Goal: Task Accomplishment & Management: Manage account settings

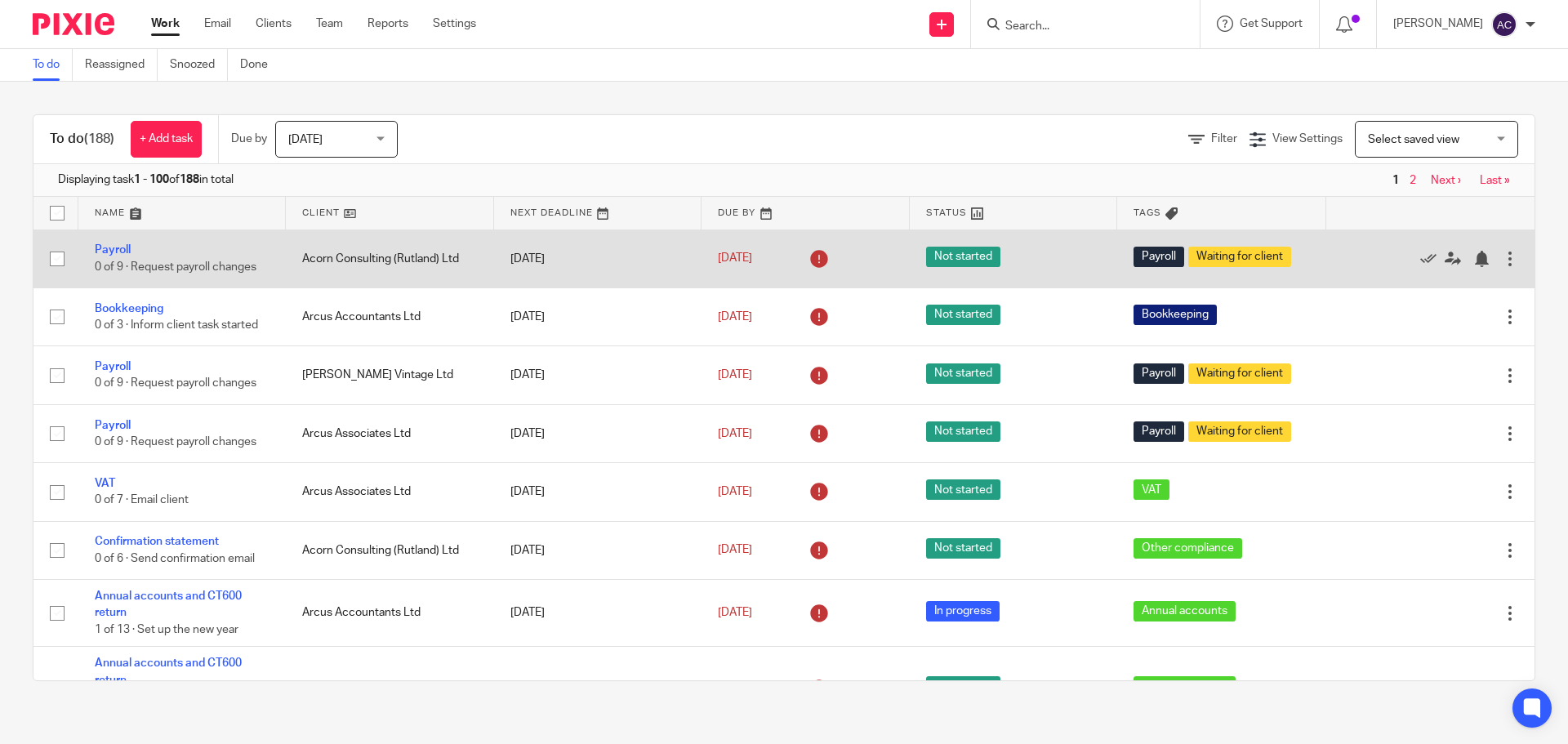
click at [1502, 262] on div at bounding box center [1510, 259] width 17 height 17
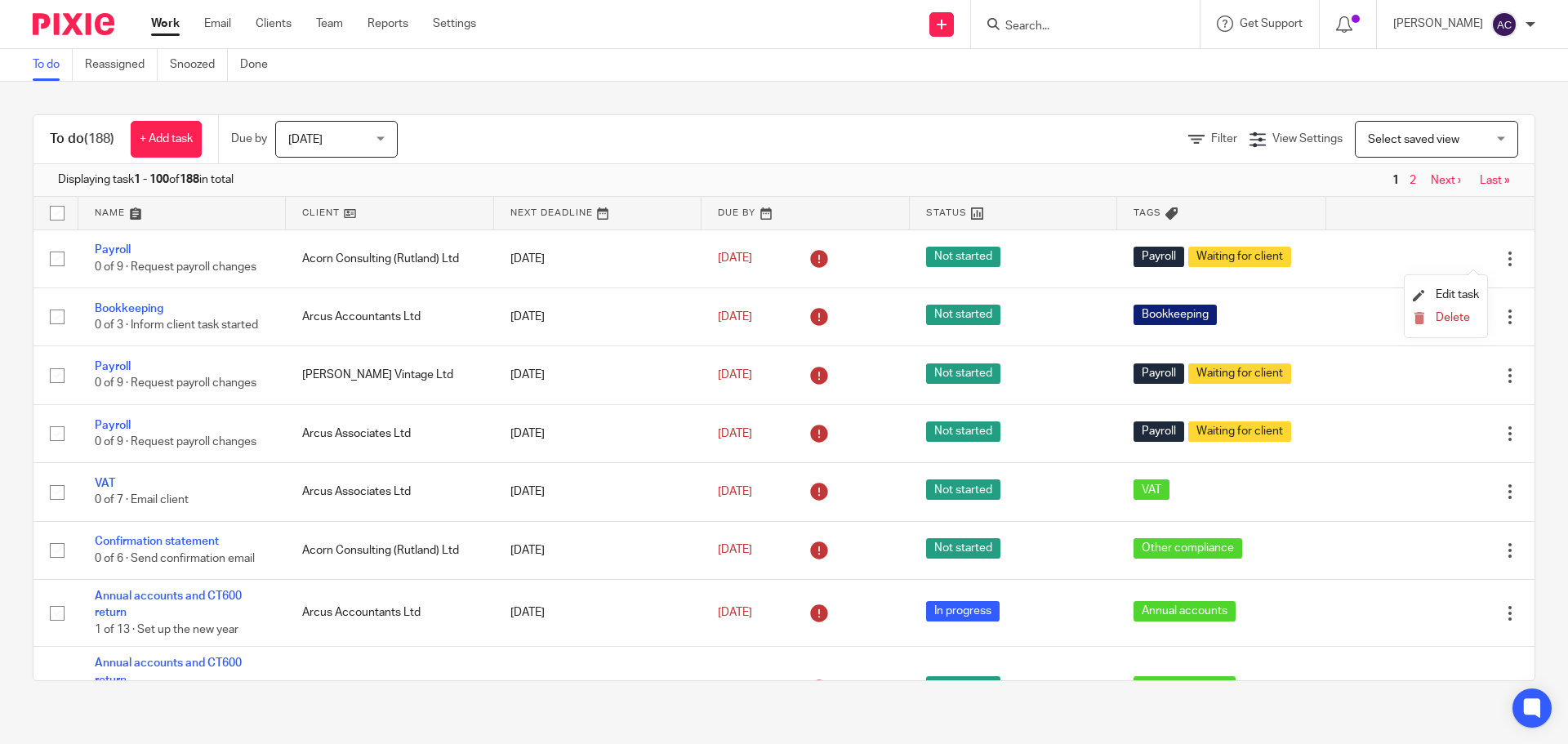
click at [1528, 323] on div "To do (188) + Add task Due by [DATE] [DATE] [DATE] [DATE] This week Next week T…" at bounding box center [784, 397] width 1568 height 632
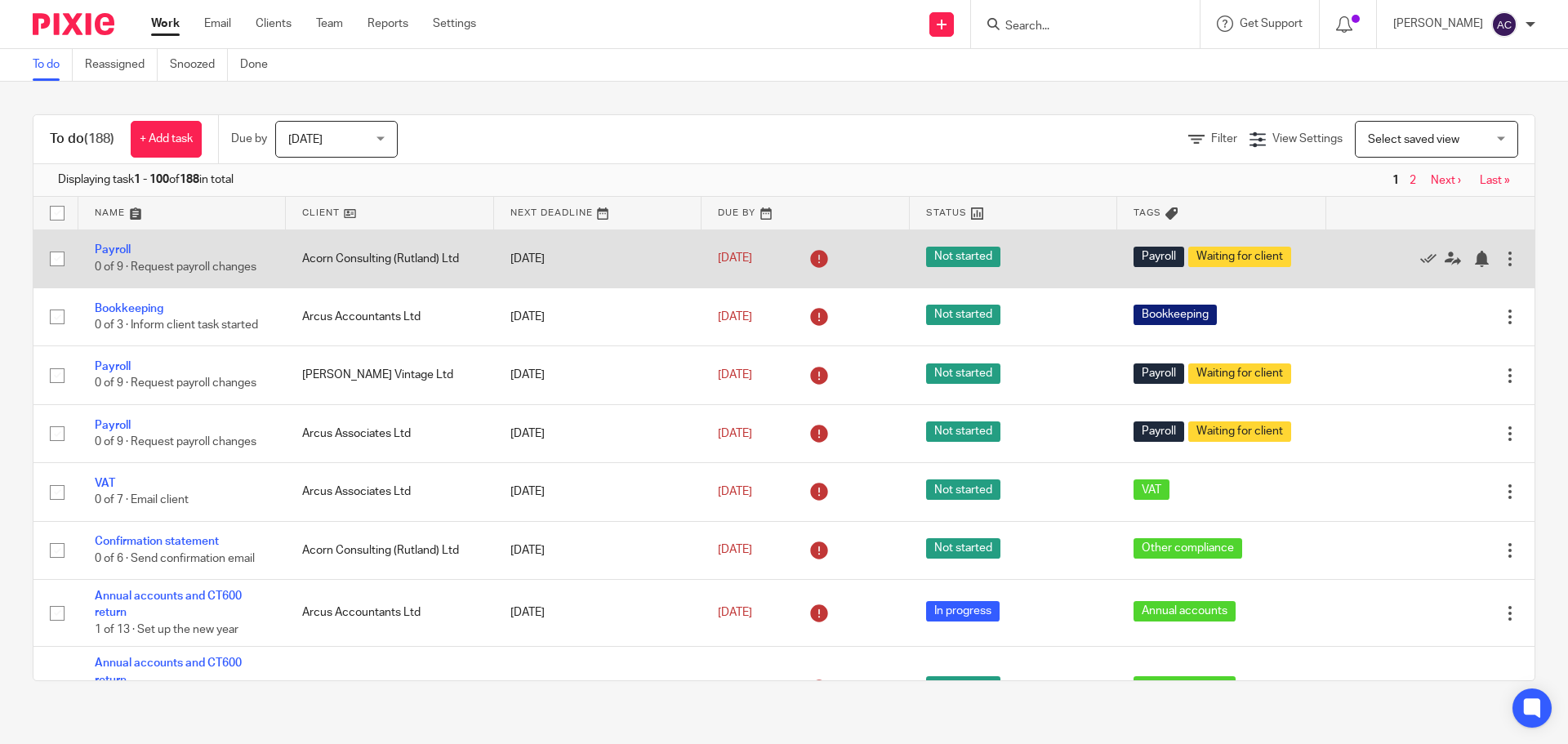
click at [53, 256] on input "checkbox" at bounding box center [57, 258] width 31 height 31
checkbox input "true"
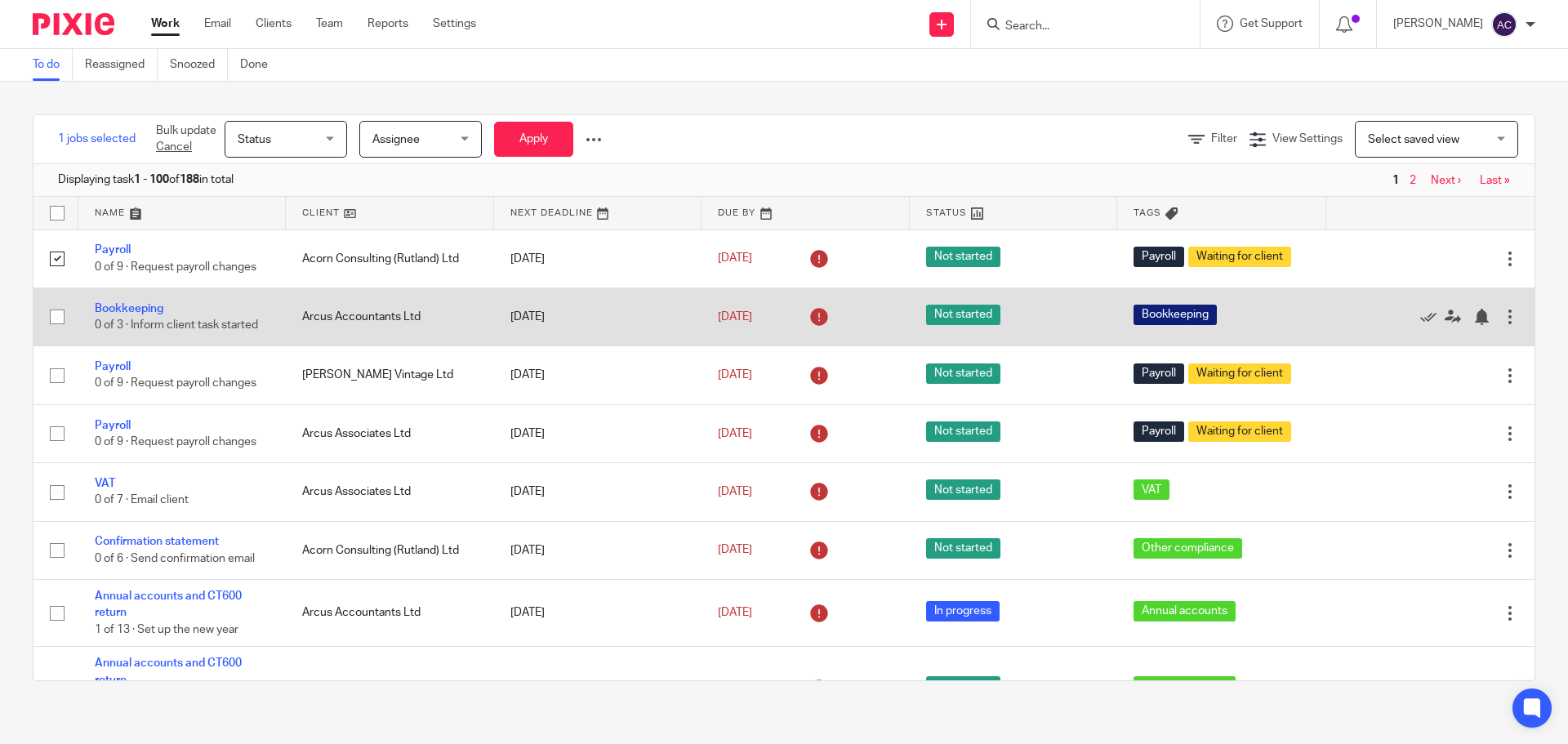
click at [56, 316] on input "checkbox" at bounding box center [57, 316] width 31 height 31
checkbox input "true"
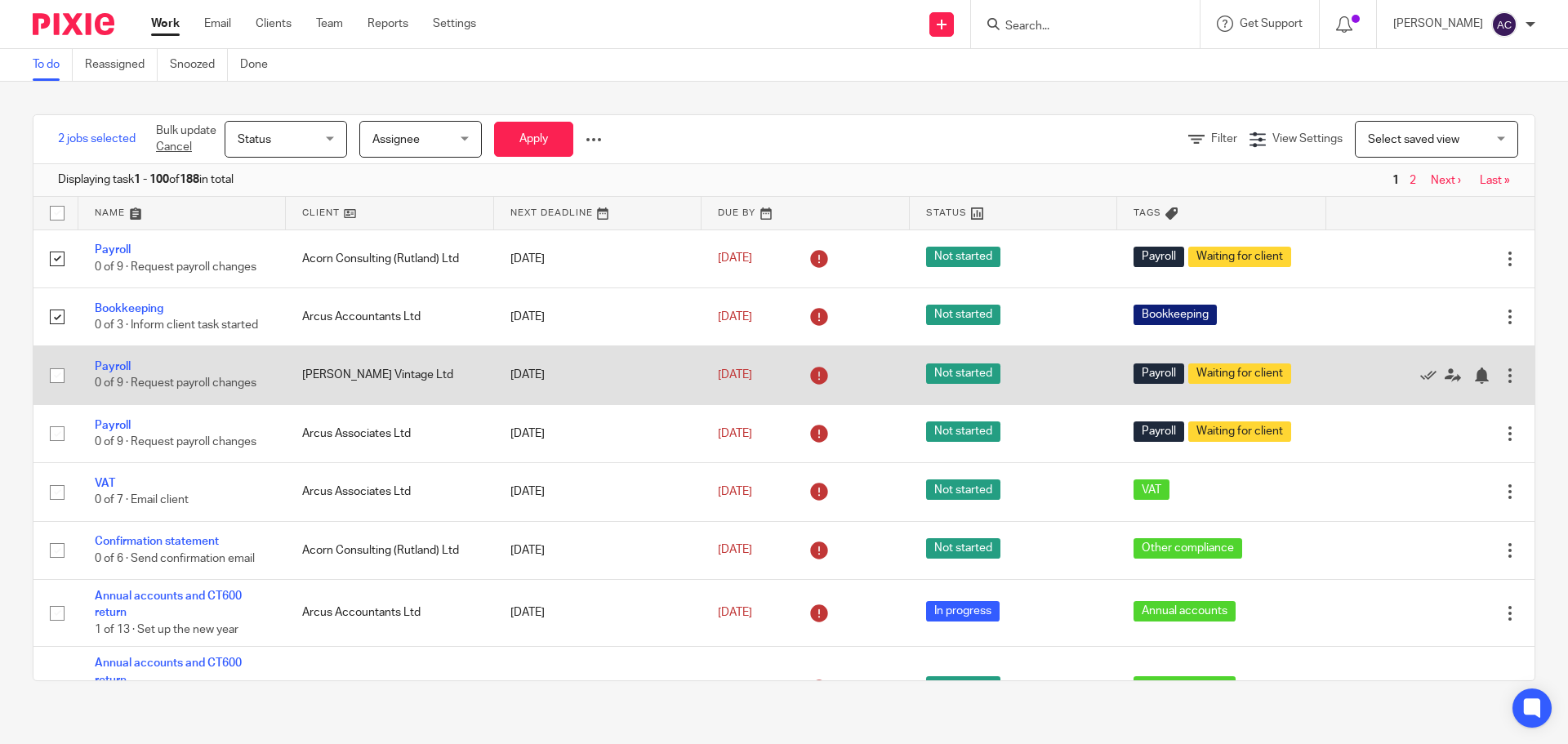
click at [56, 380] on input "checkbox" at bounding box center [57, 375] width 31 height 31
checkbox input "true"
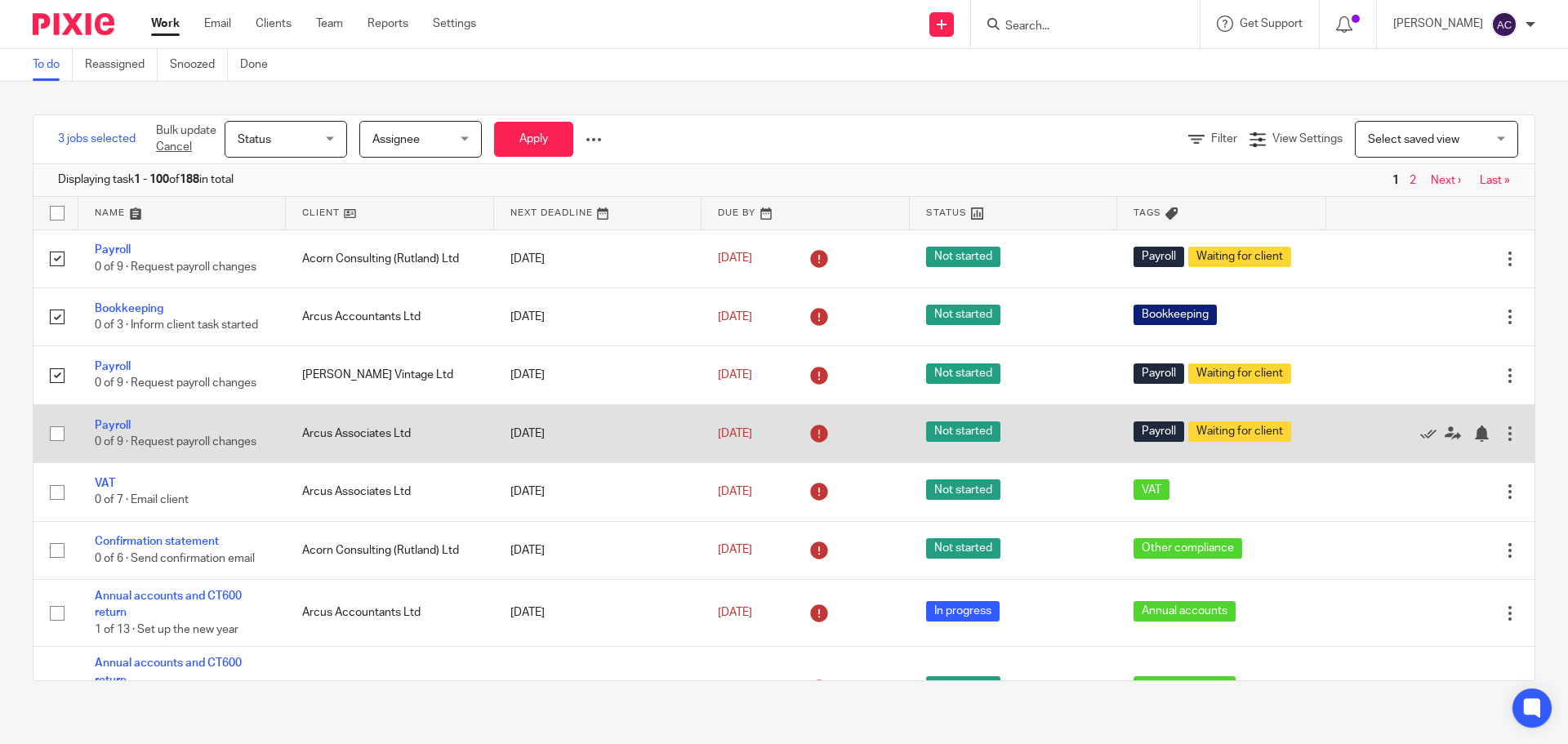
click at [52, 429] on input "checkbox" at bounding box center [57, 433] width 31 height 31
checkbox input "true"
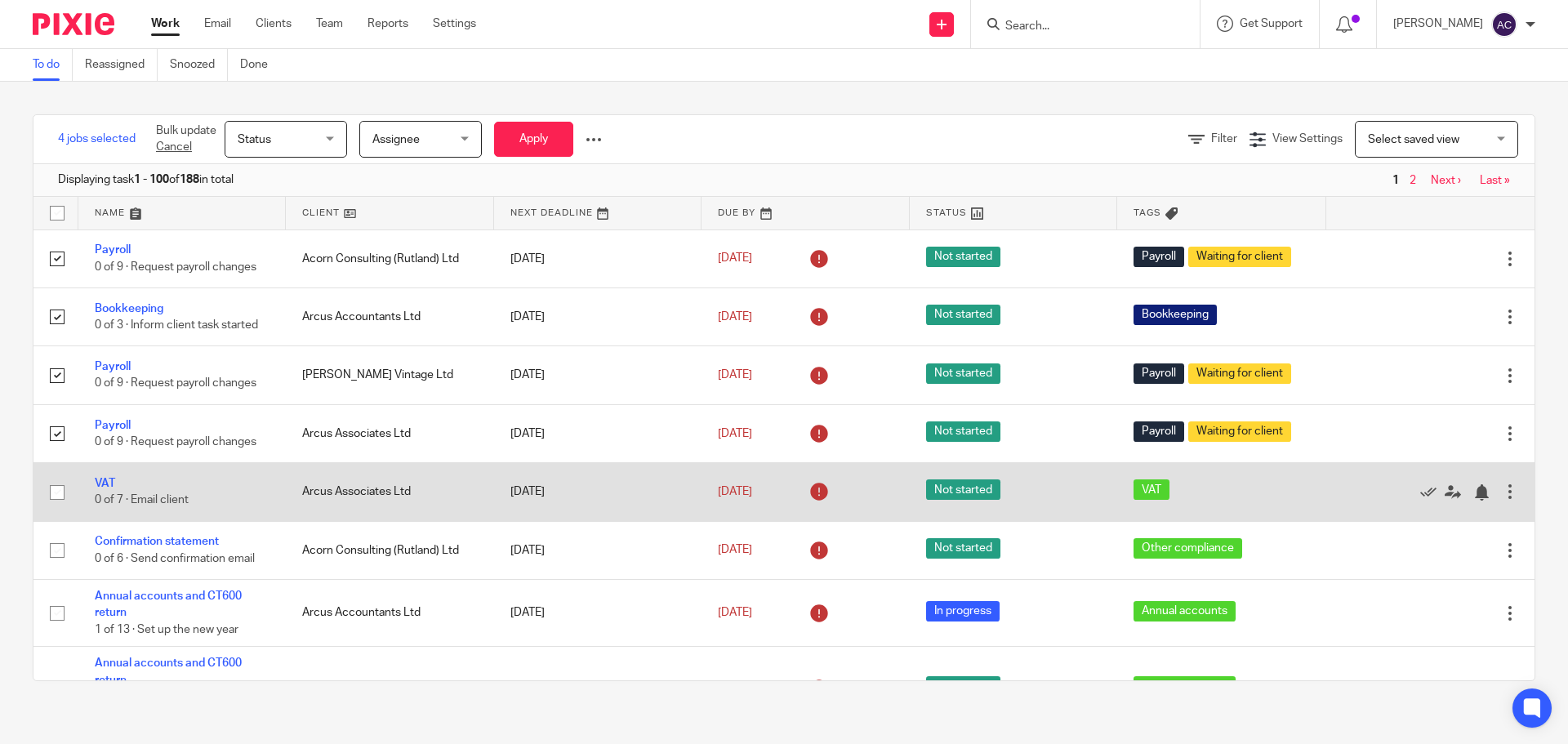
click at [55, 490] on input "checkbox" at bounding box center [57, 491] width 31 height 31
checkbox input "true"
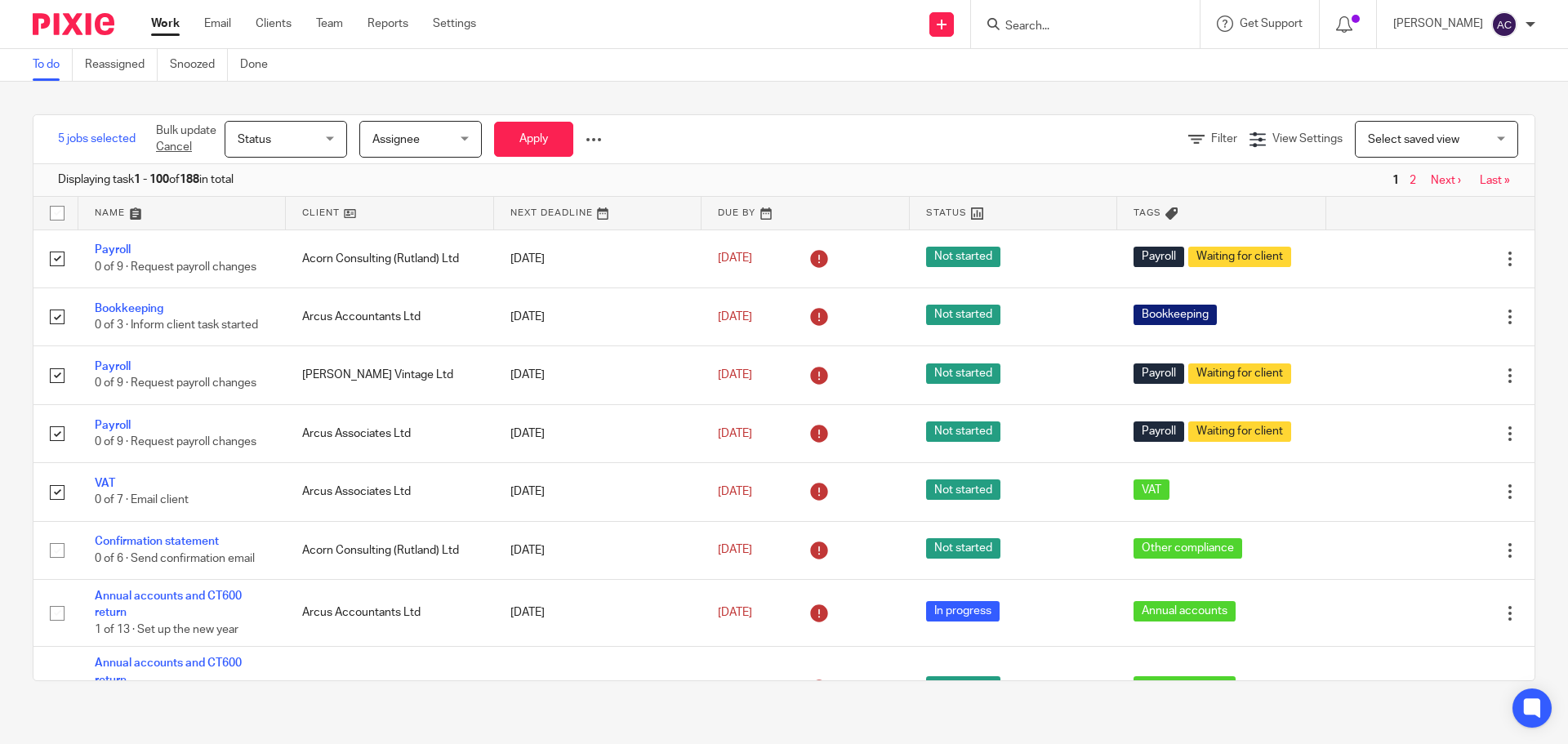
click at [338, 143] on div "Status Status" at bounding box center [286, 139] width 122 height 37
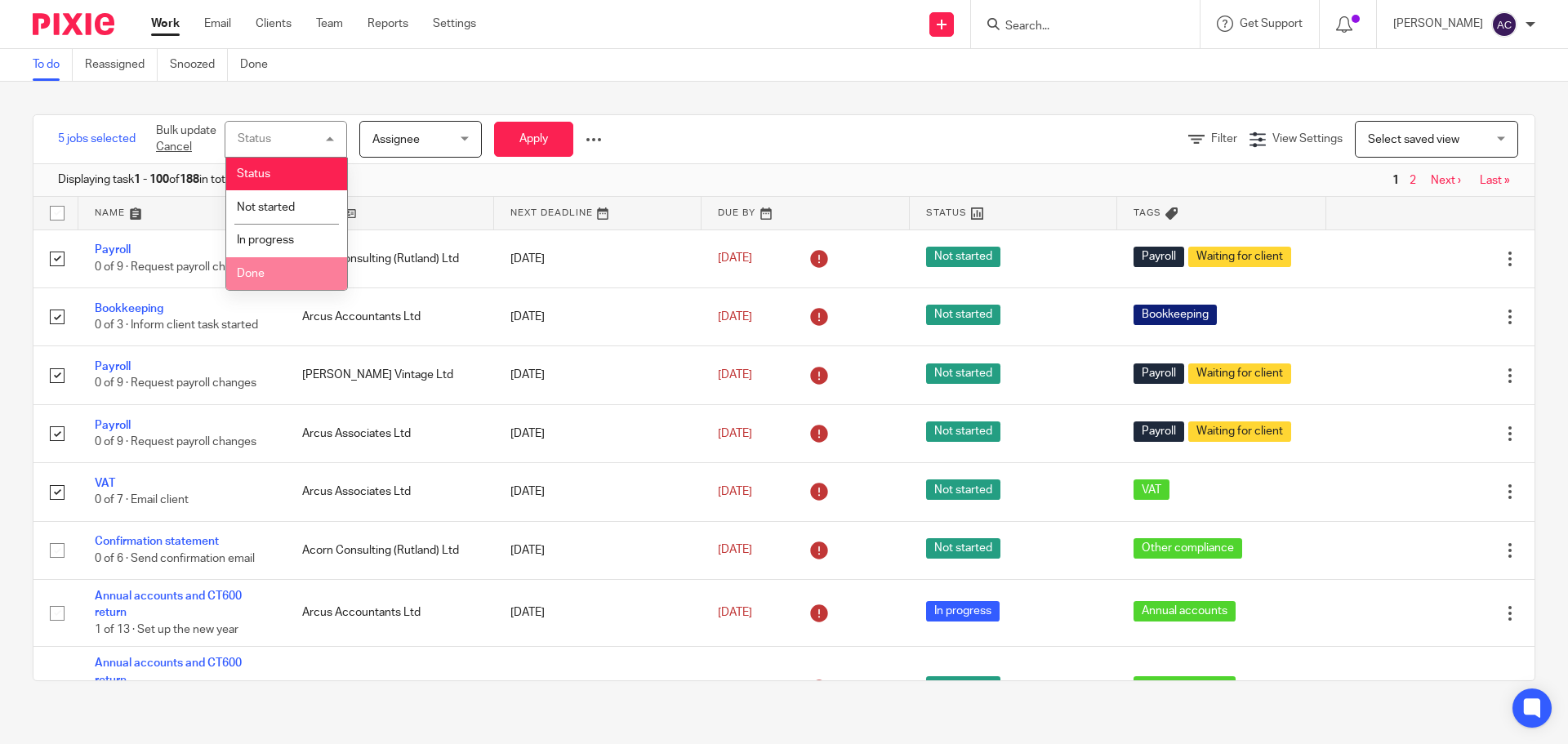
click at [250, 279] on li "Done" at bounding box center [287, 274] width 121 height 33
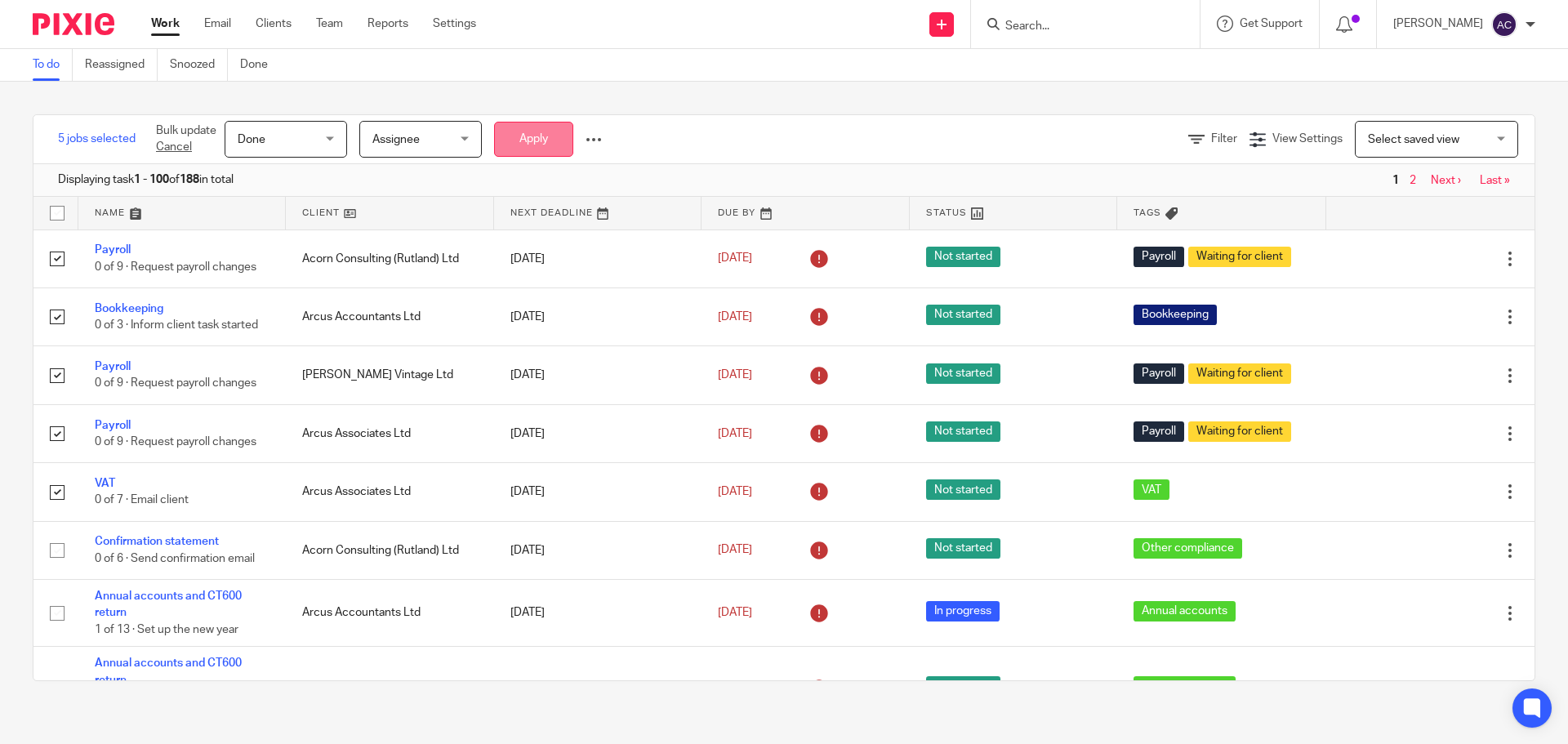
click at [534, 140] on button "Apply" at bounding box center [533, 139] width 80 height 35
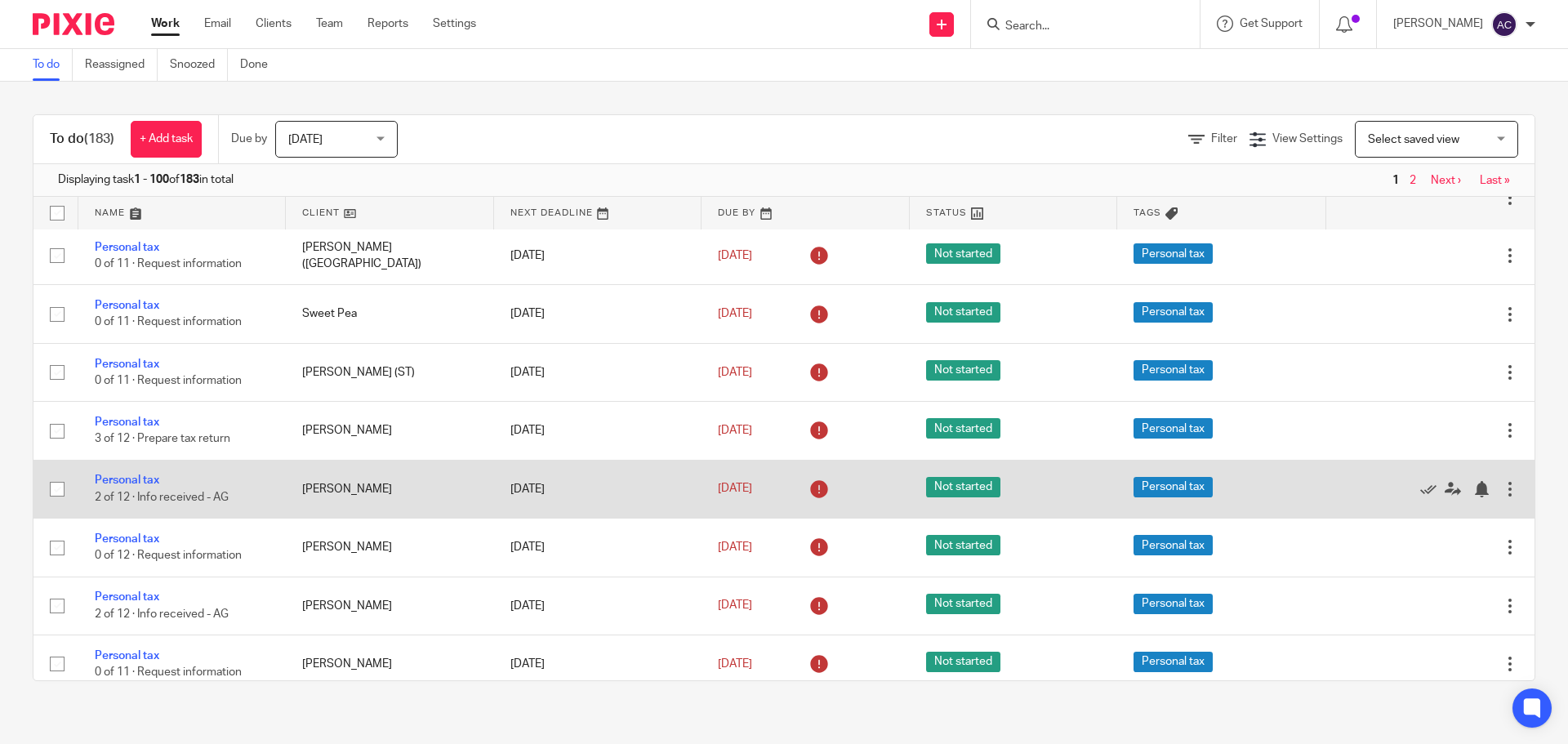
scroll to position [1714, 0]
